Goal: Find specific page/section: Find specific page/section

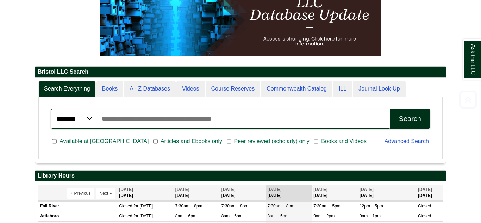
scroll to position [127, 0]
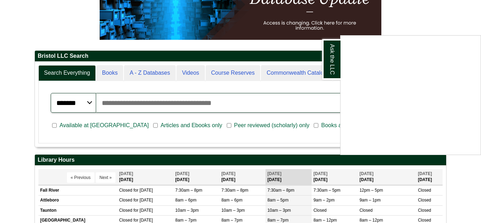
click at [144, 104] on div "Ask the LLC" at bounding box center [240, 111] width 481 height 223
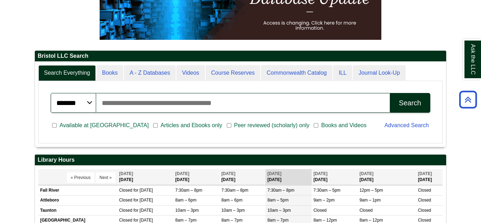
click at [140, 106] on input "Search articles, books, journals & more" at bounding box center [243, 103] width 294 height 20
type input "**********"
click at [390, 93] on button "Search" at bounding box center [410, 103] width 40 height 20
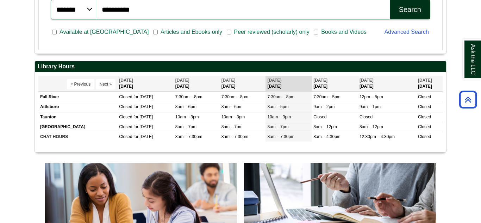
scroll to position [239, 0]
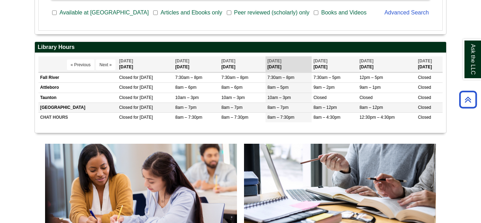
click at [54, 111] on td "New Bedford" at bounding box center [77, 107] width 79 height 10
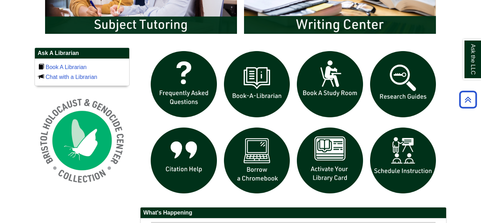
scroll to position [451, 0]
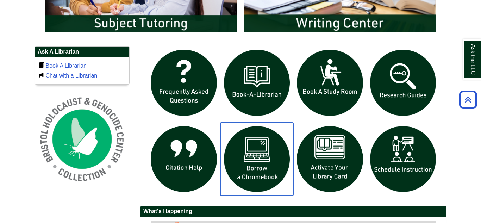
click at [245, 153] on img "slideshow" at bounding box center [256, 159] width 73 height 73
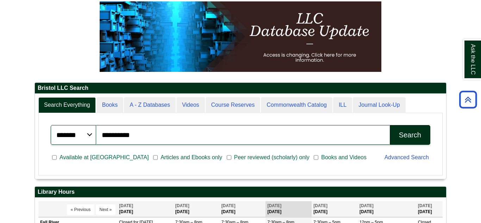
scroll to position [0, 0]
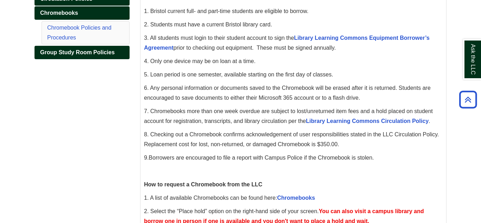
scroll to position [141, 0]
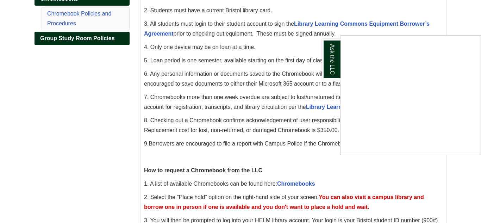
click at [296, 188] on div "Ask the LLC" at bounding box center [240, 111] width 481 height 223
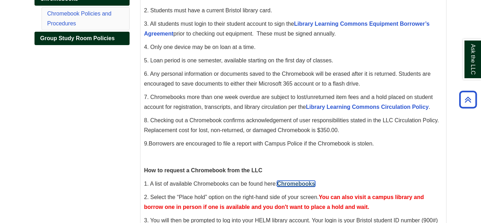
click at [296, 187] on link "Chromebooks" at bounding box center [296, 184] width 38 height 6
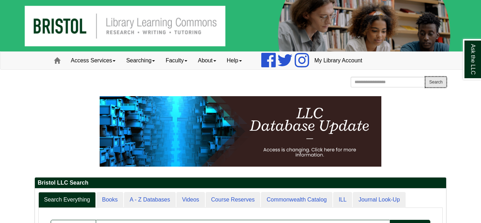
click at [425, 82] on button "Search" at bounding box center [435, 82] width 21 height 11
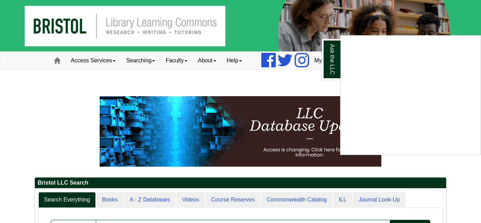
click at [35, 125] on div "Ask the LLC" at bounding box center [240, 111] width 481 height 223
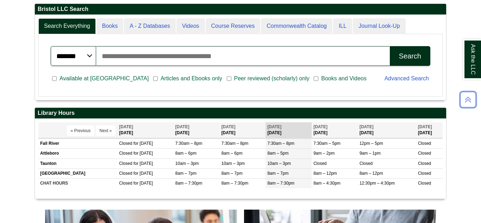
scroll to position [225, 0]
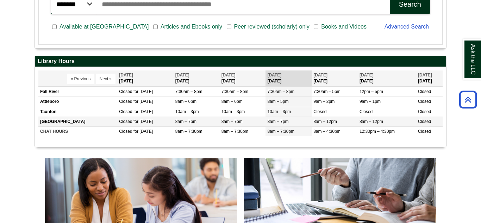
click at [110, 125] on td "New Bedford" at bounding box center [77, 122] width 79 height 10
click at [451, 171] on div "Bristol LLC Search Search Everything Books A - Z Databases Videos Course Reserv…" at bounding box center [240, 71] width 422 height 401
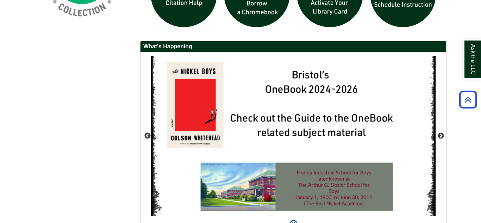
scroll to position [615, 0]
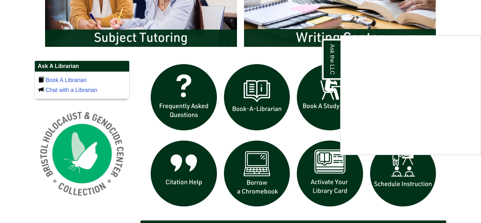
scroll to position [437, 0]
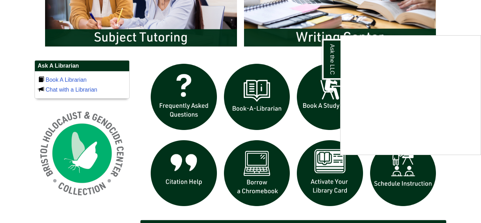
click at [291, 157] on div "Ask the LLC" at bounding box center [240, 111] width 481 height 223
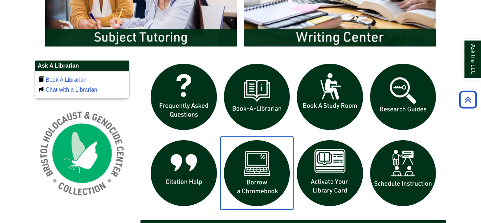
click at [258, 168] on img "slideshow" at bounding box center [256, 173] width 73 height 73
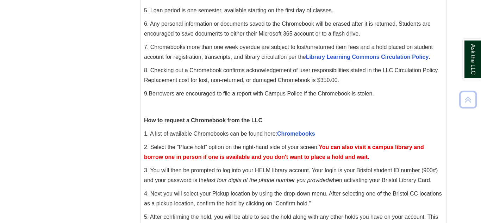
scroll to position [197, 0]
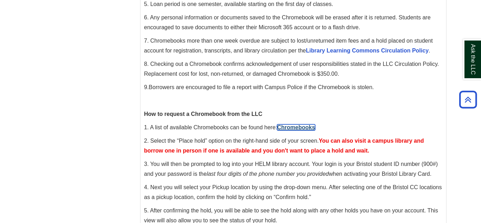
click at [307, 130] on link "Chromebooks" at bounding box center [296, 127] width 38 height 6
